Goal: Information Seeking & Learning: Learn about a topic

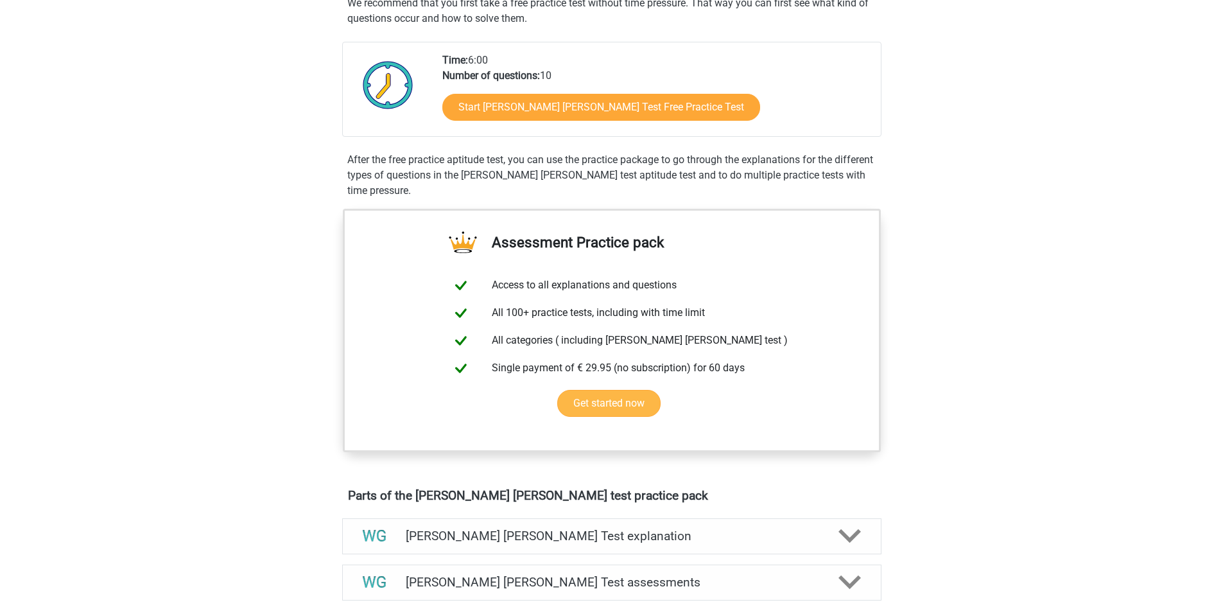
scroll to position [128, 0]
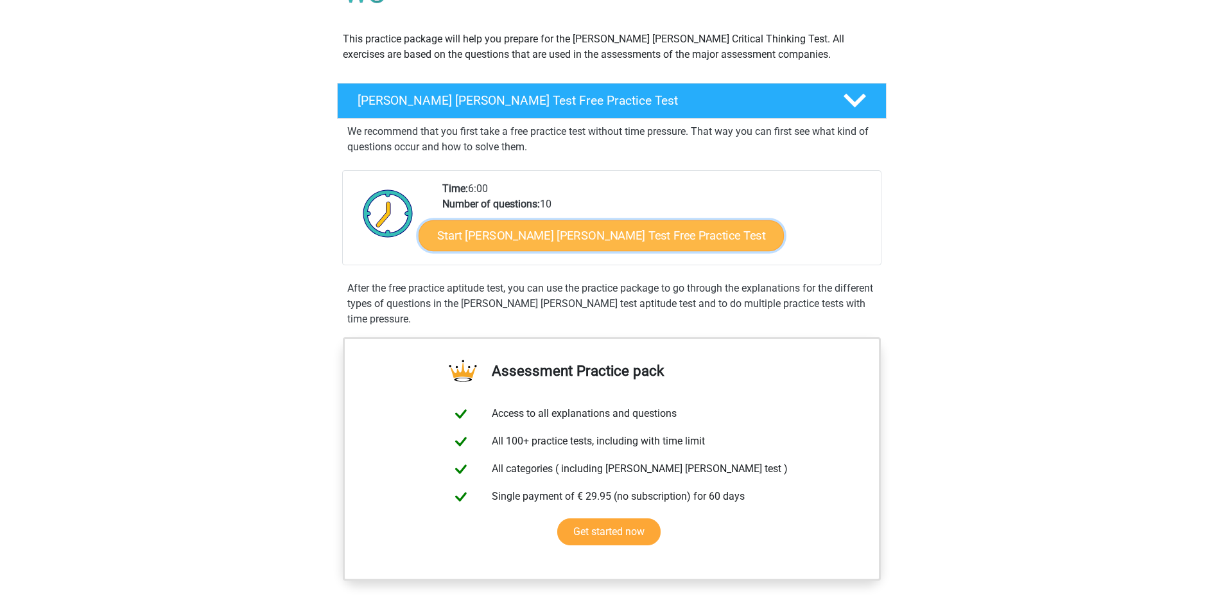
click at [593, 239] on link "Start Watson Glaser Test Free Practice Test" at bounding box center [601, 235] width 365 height 31
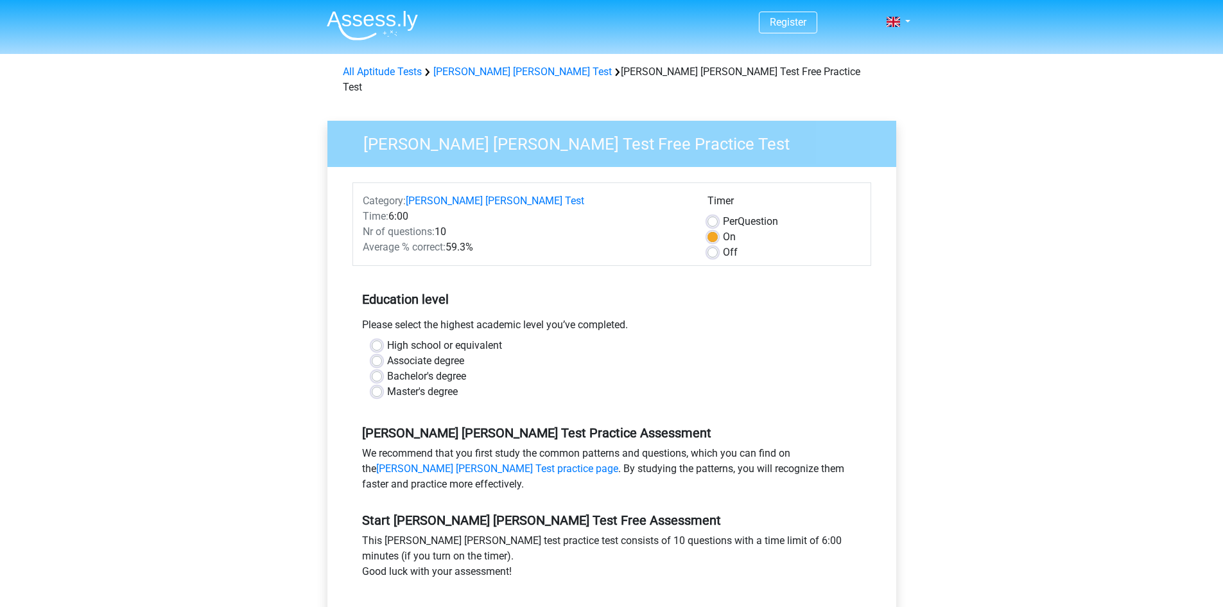
click at [387, 384] on label "Master's degree" at bounding box center [422, 391] width 71 height 15
click at [374, 384] on input "Master's degree" at bounding box center [377, 390] width 10 height 13
radio input "true"
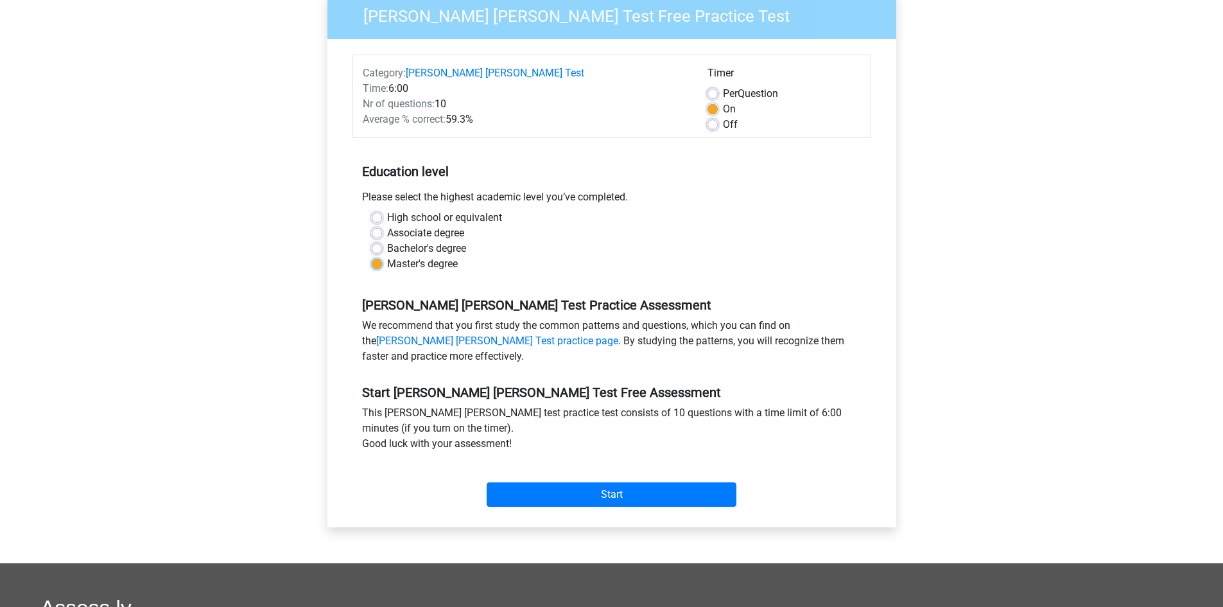
scroll to position [193, 0]
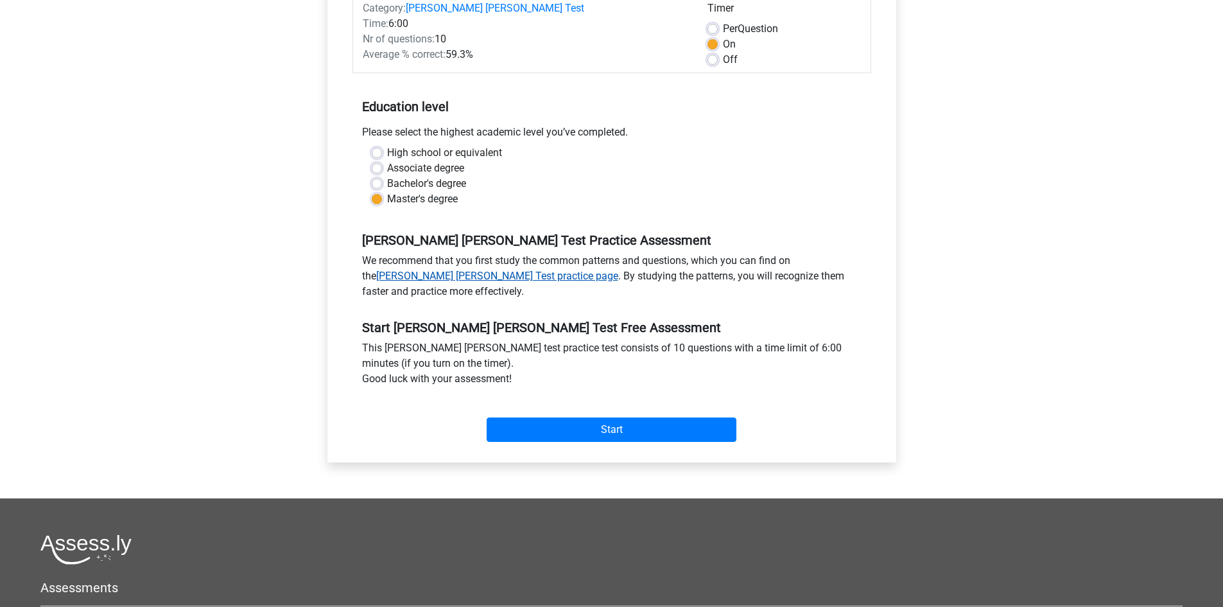
click at [441, 270] on link "Watson Glaser Test practice page" at bounding box center [497, 276] width 242 height 12
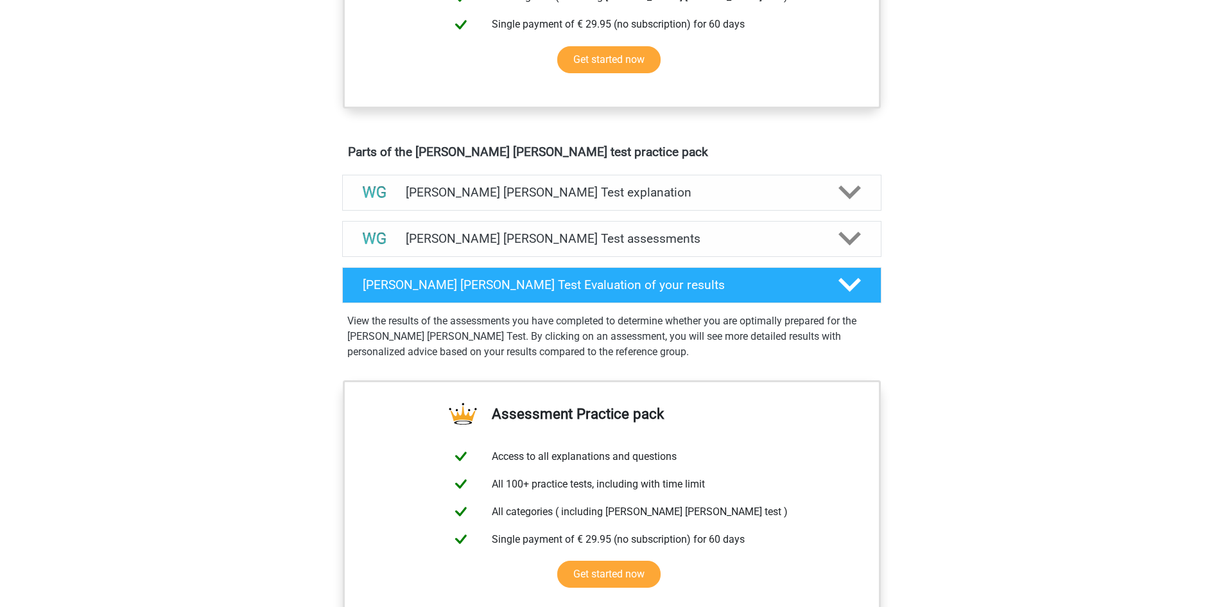
scroll to position [642, 0]
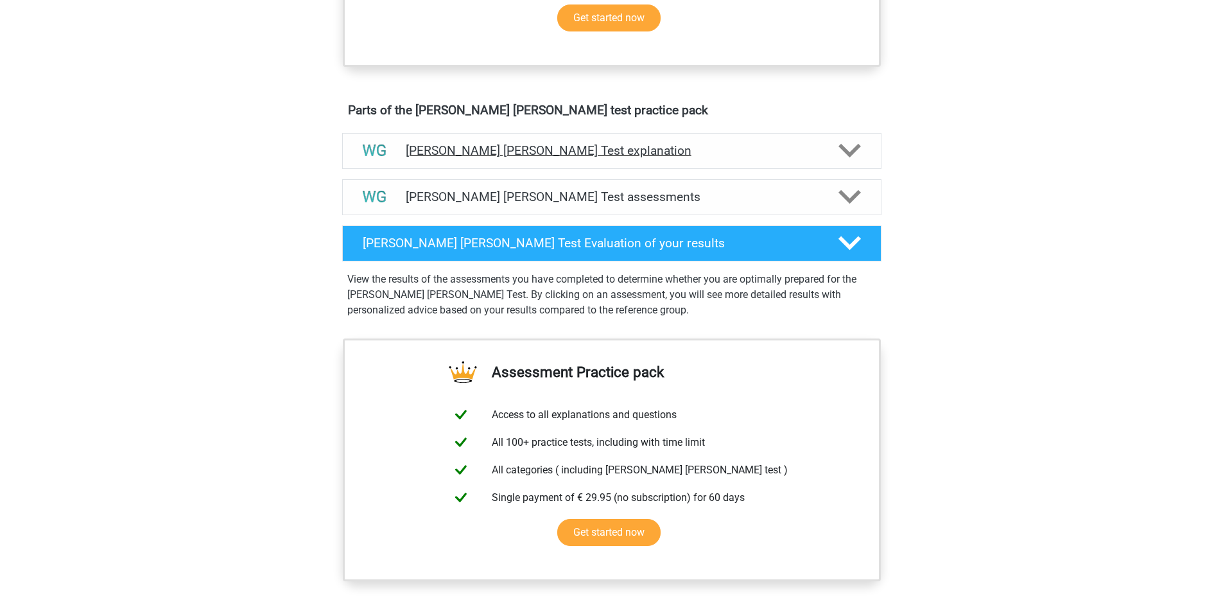
click at [555, 148] on h4 "[PERSON_NAME] [PERSON_NAME] Test explanation" at bounding box center [612, 150] width 412 height 15
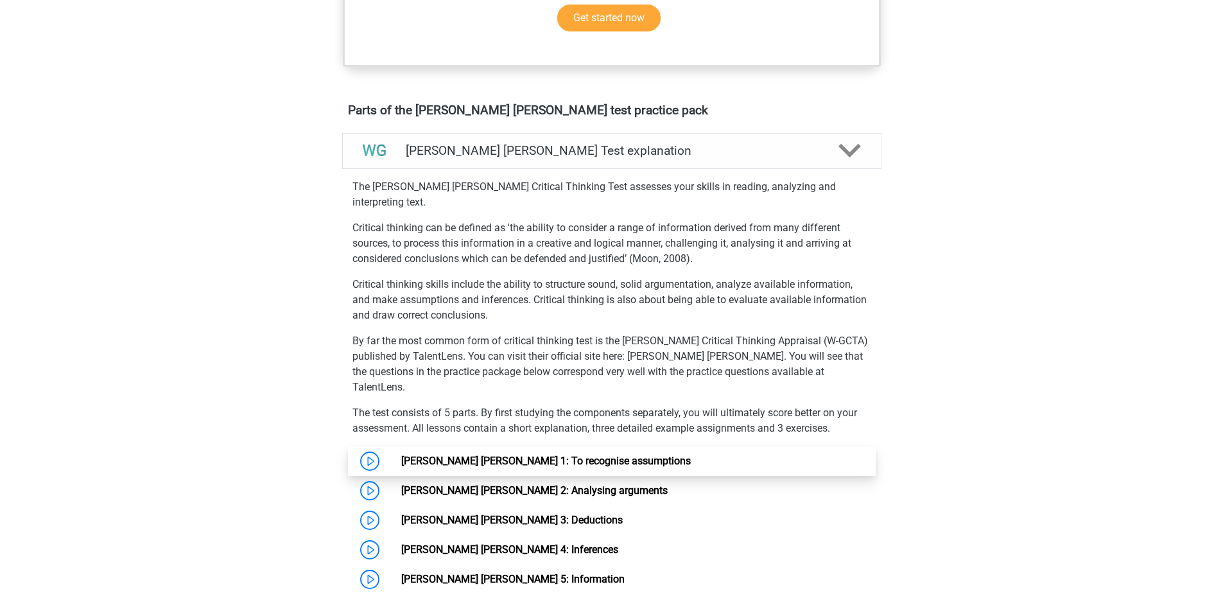
click at [440, 455] on link "[PERSON_NAME] [PERSON_NAME] 1: To recognise assumptions" at bounding box center [546, 461] width 290 height 12
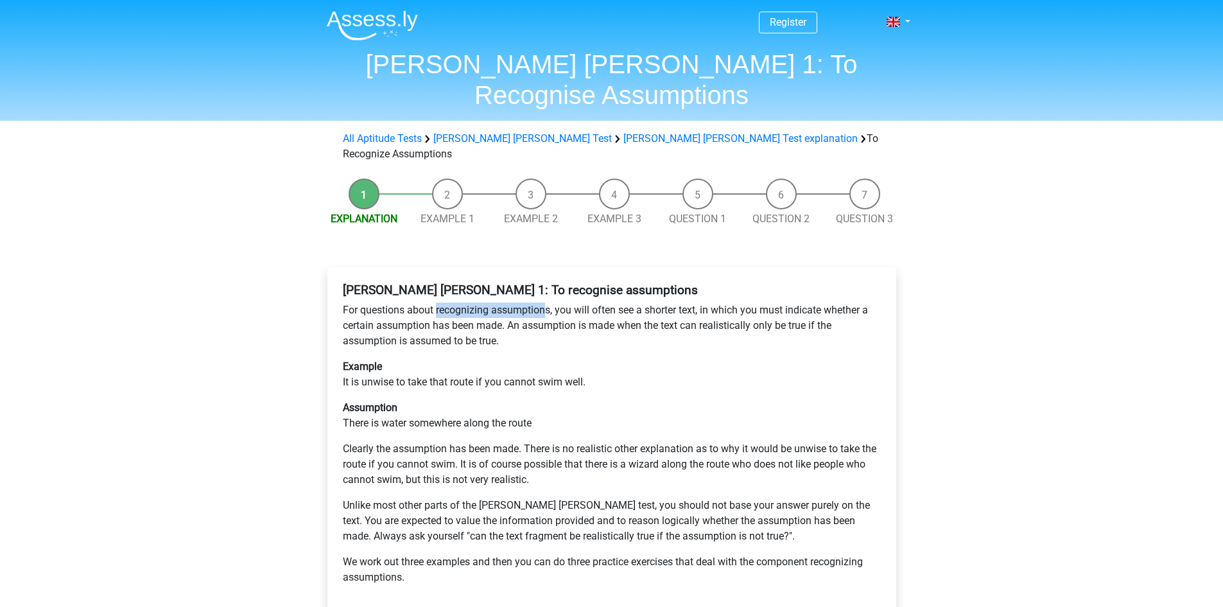
drag, startPoint x: 548, startPoint y: 261, endPoint x: 437, endPoint y: 258, distance: 111.1
click at [437, 302] on p "For questions about recognizing assumptions, you will often see a shorter text,…" at bounding box center [612, 325] width 538 height 46
click at [656, 302] on p "For questions about recognizing assumptions, you will often see a shorter text,…" at bounding box center [612, 325] width 538 height 46
drag, startPoint x: 708, startPoint y: 260, endPoint x: 795, endPoint y: 268, distance: 87.7
click at [795, 302] on p "For questions about recognizing assumptions, you will often see a shorter text,…" at bounding box center [612, 325] width 538 height 46
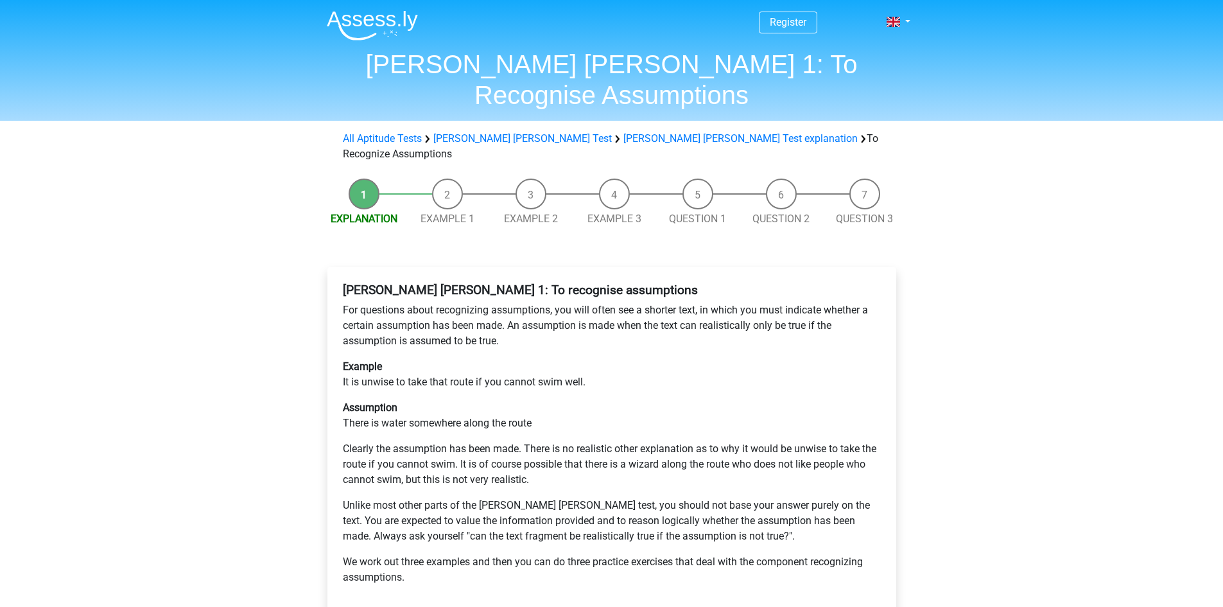
click at [624, 302] on p "For questions about recognizing assumptions, you will often see a shorter text,…" at bounding box center [612, 325] width 538 height 46
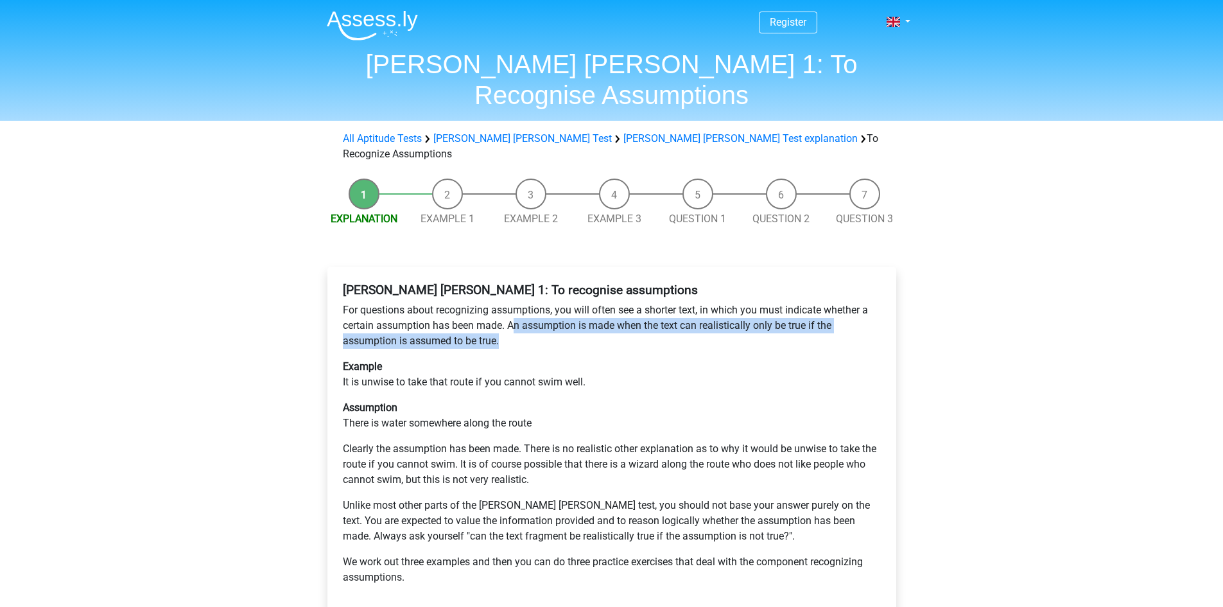
drag, startPoint x: 515, startPoint y: 279, endPoint x: 674, endPoint y: 291, distance: 159.6
click at [674, 302] on p "For questions about recognizing assumptions, you will often see a shorter text,…" at bounding box center [612, 325] width 538 height 46
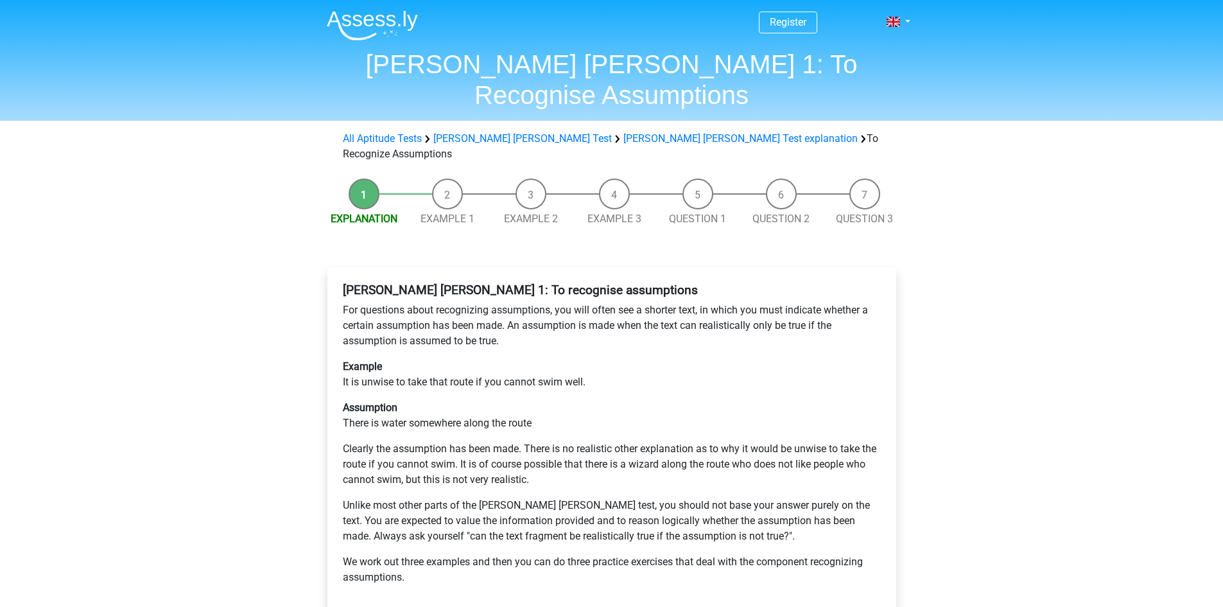
click at [559, 400] on p "Assumption There is water somewhere along the route" at bounding box center [612, 415] width 538 height 31
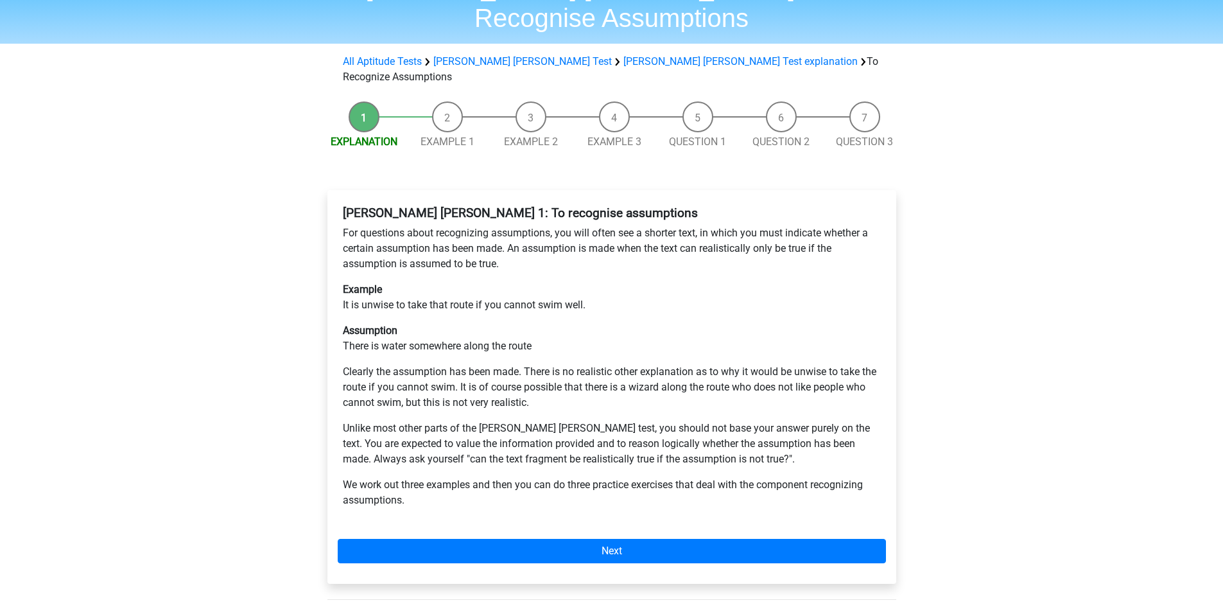
scroll to position [128, 0]
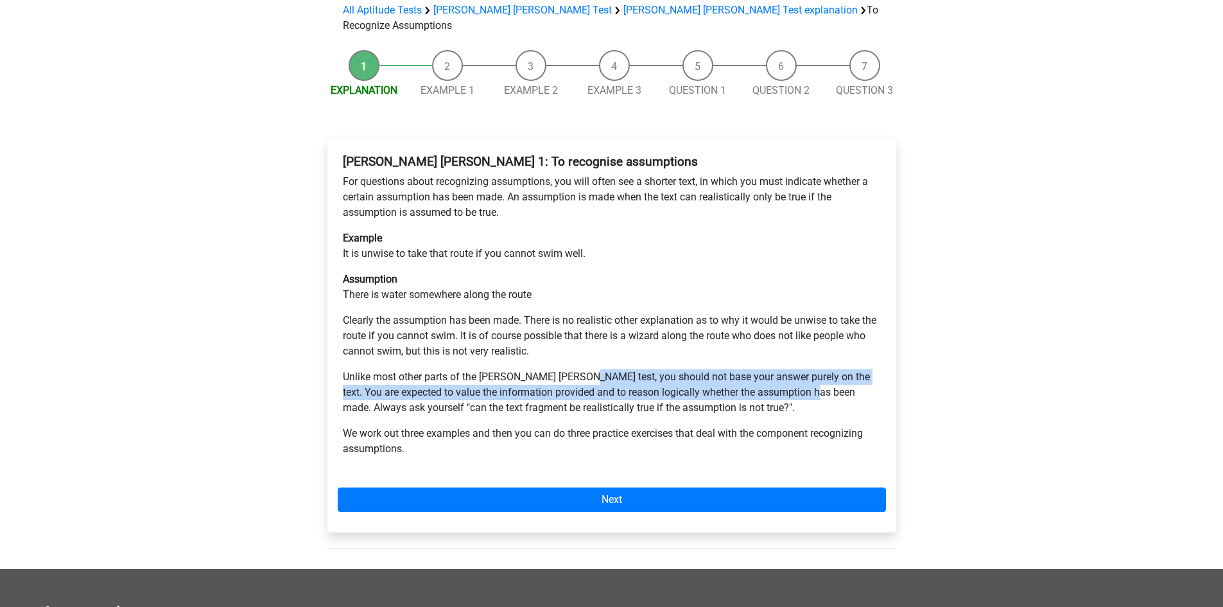
drag, startPoint x: 575, startPoint y: 333, endPoint x: 832, endPoint y: 345, distance: 257.1
click at [832, 369] on p "Unlike most other parts of the Watson Glaser test, you should not base your ans…" at bounding box center [612, 392] width 538 height 46
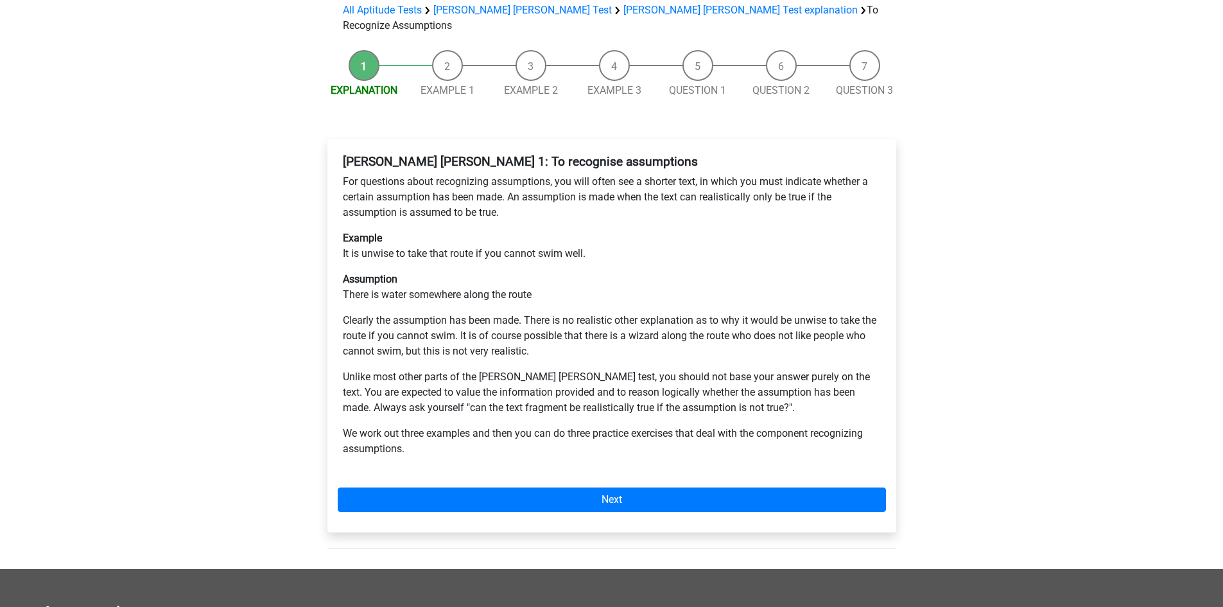
click at [754, 369] on p "Unlike most other parts of the Watson Glaser test, you should not base your ans…" at bounding box center [612, 392] width 538 height 46
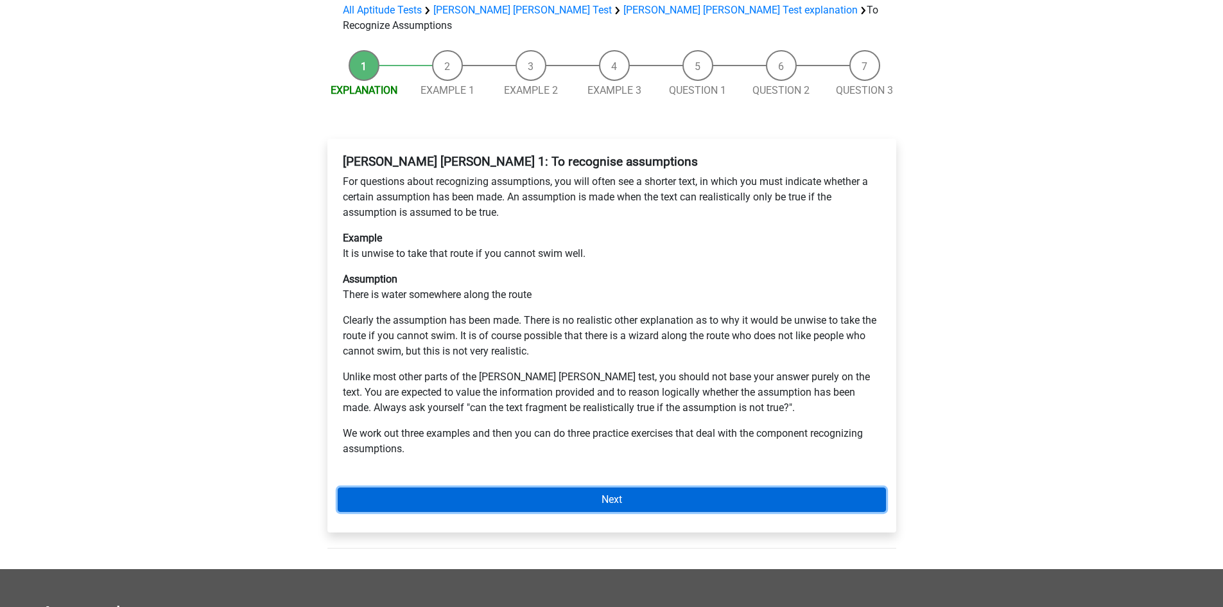
click at [676, 487] on link "Next" at bounding box center [612, 499] width 548 height 24
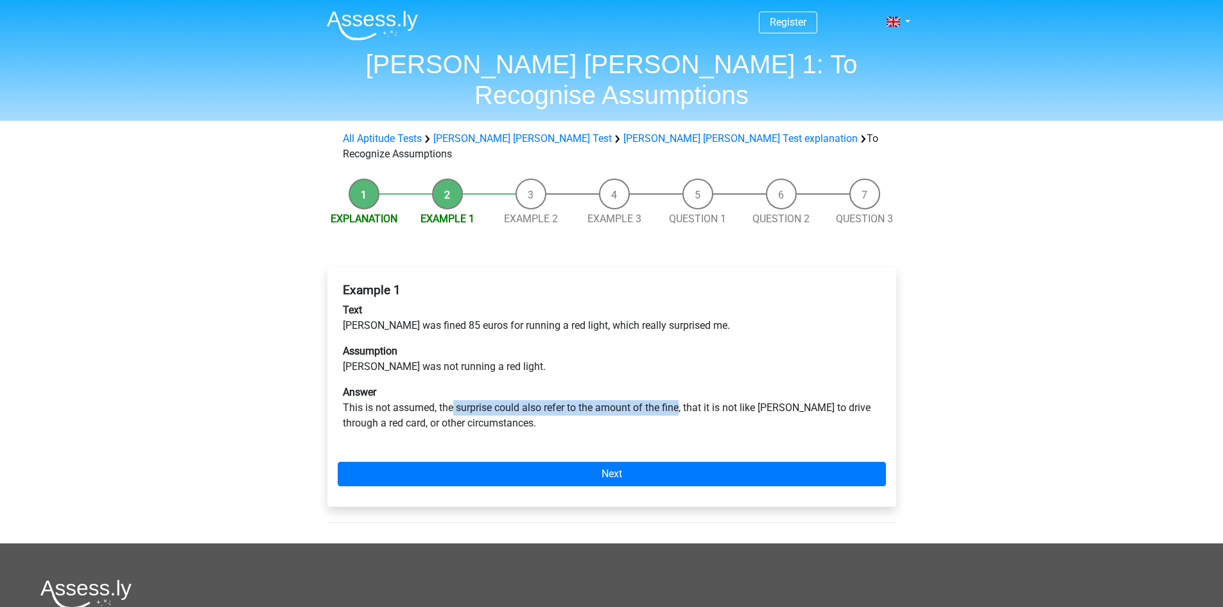
drag, startPoint x: 452, startPoint y: 357, endPoint x: 681, endPoint y: 361, distance: 229.2
click at [681, 385] on p "Answer This is not assumed, the surprise could also refer to the amount of the …" at bounding box center [612, 408] width 538 height 46
click at [543, 385] on p "Answer This is not assumed, the surprise could also refer to the amount of the …" at bounding box center [612, 408] width 538 height 46
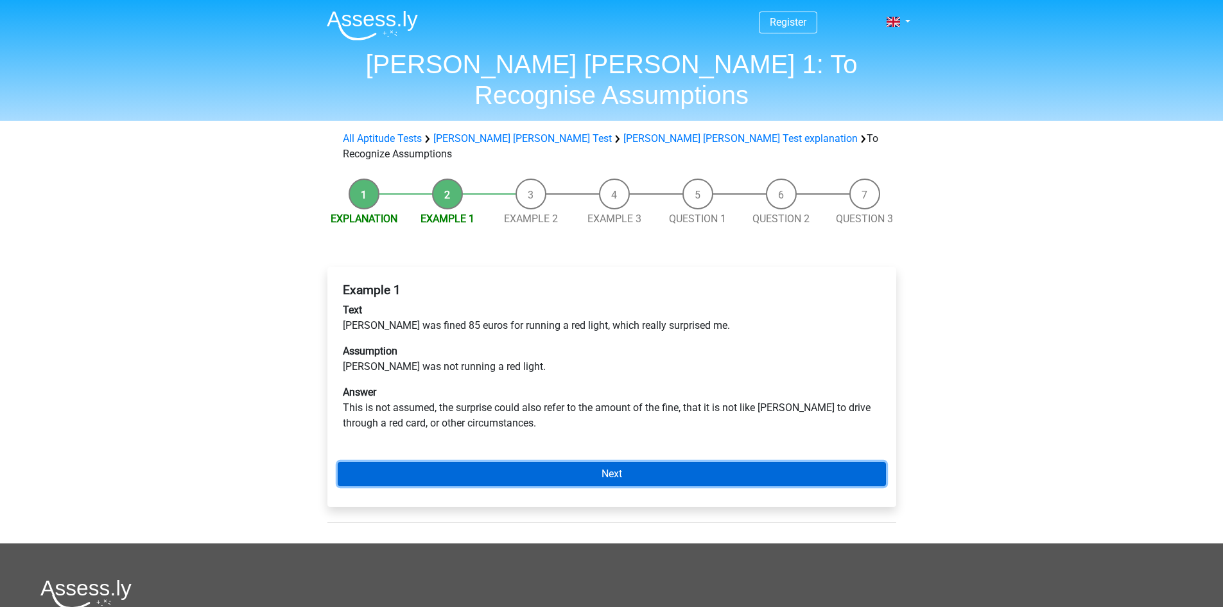
click at [569, 462] on link "Next" at bounding box center [612, 474] width 548 height 24
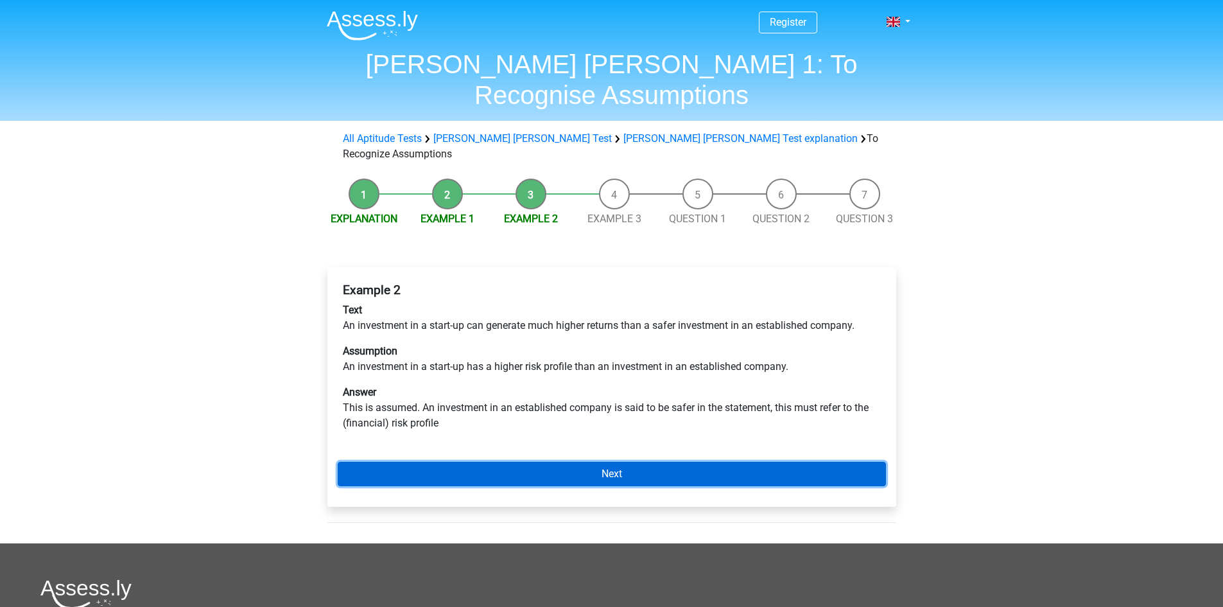
click at [600, 462] on link "Next" at bounding box center [612, 474] width 548 height 24
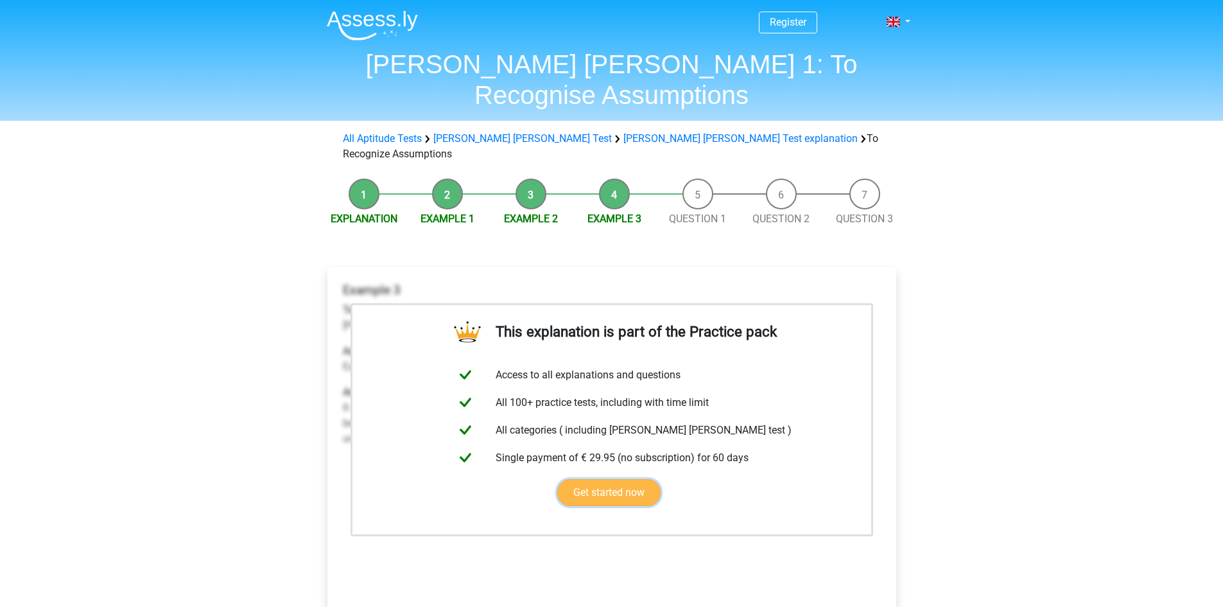
click at [601, 479] on link "Get started now" at bounding box center [608, 492] width 103 height 27
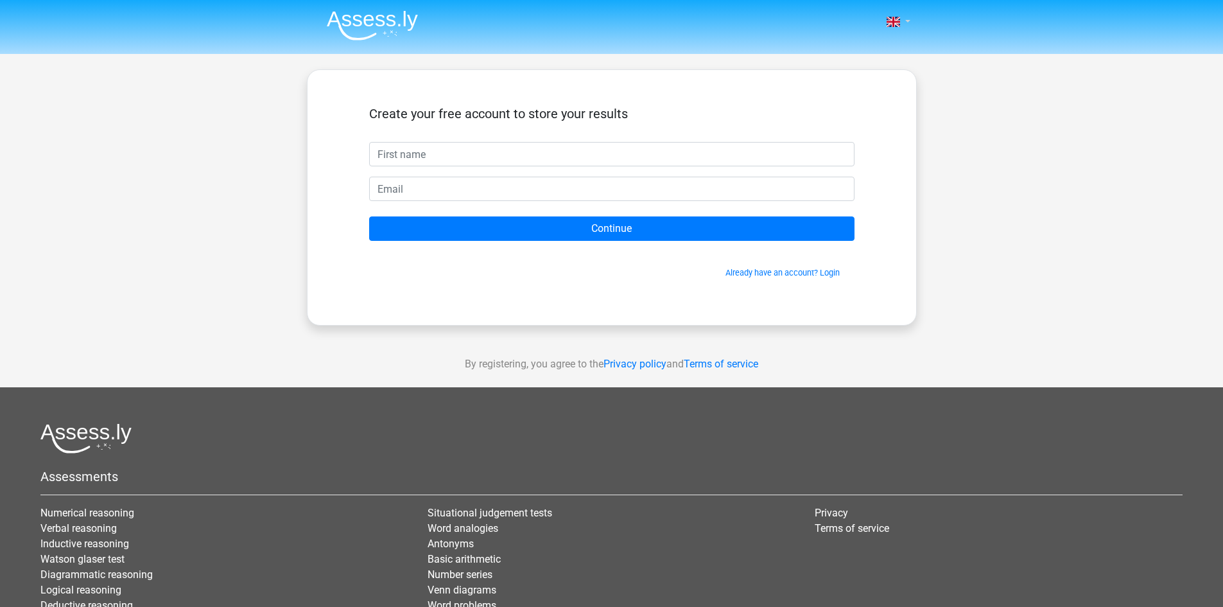
click at [904, 22] on link at bounding box center [895, 21] width 26 height 15
click at [972, 103] on div "Nederlands English" at bounding box center [611, 363] width 1223 height 726
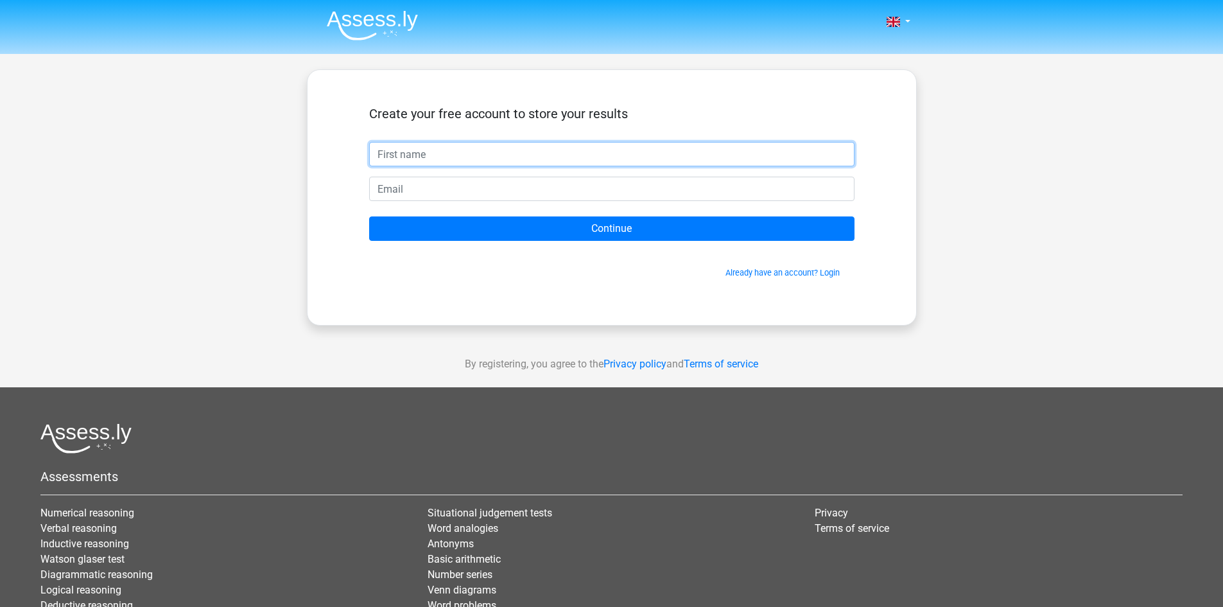
click at [607, 150] on input "text" at bounding box center [611, 154] width 485 height 24
type input "[PERSON_NAME]"
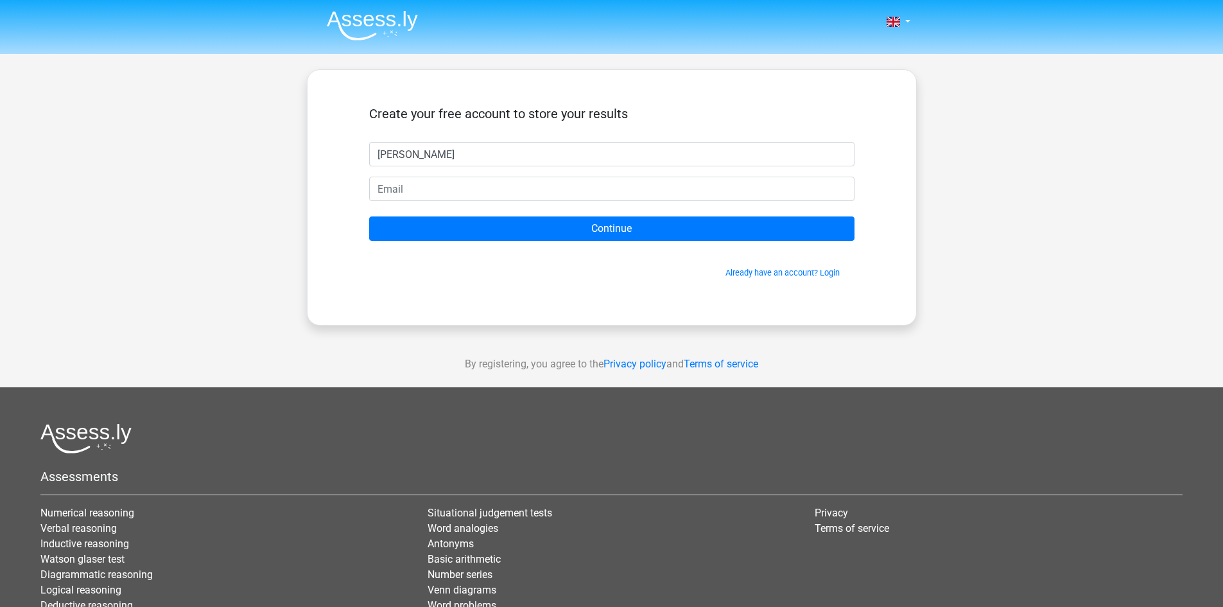
click at [659, 119] on h5 "Create your free account to store your results" at bounding box center [611, 113] width 485 height 15
click at [476, 191] on input "email" at bounding box center [611, 189] width 485 height 24
type input "[EMAIL_ADDRESS][DOMAIN_NAME]"
click at [1075, 243] on div "Nederlands English" at bounding box center [611, 363] width 1223 height 726
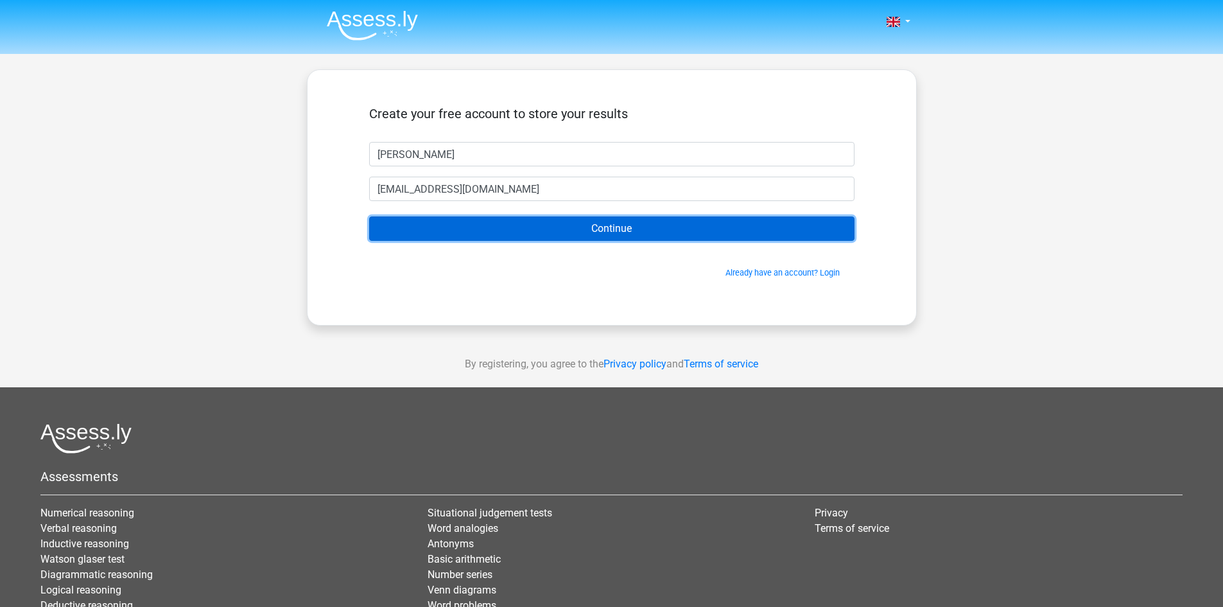
click at [665, 228] on input "Continue" at bounding box center [611, 228] width 485 height 24
